Goal: Information Seeking & Learning: Understand process/instructions

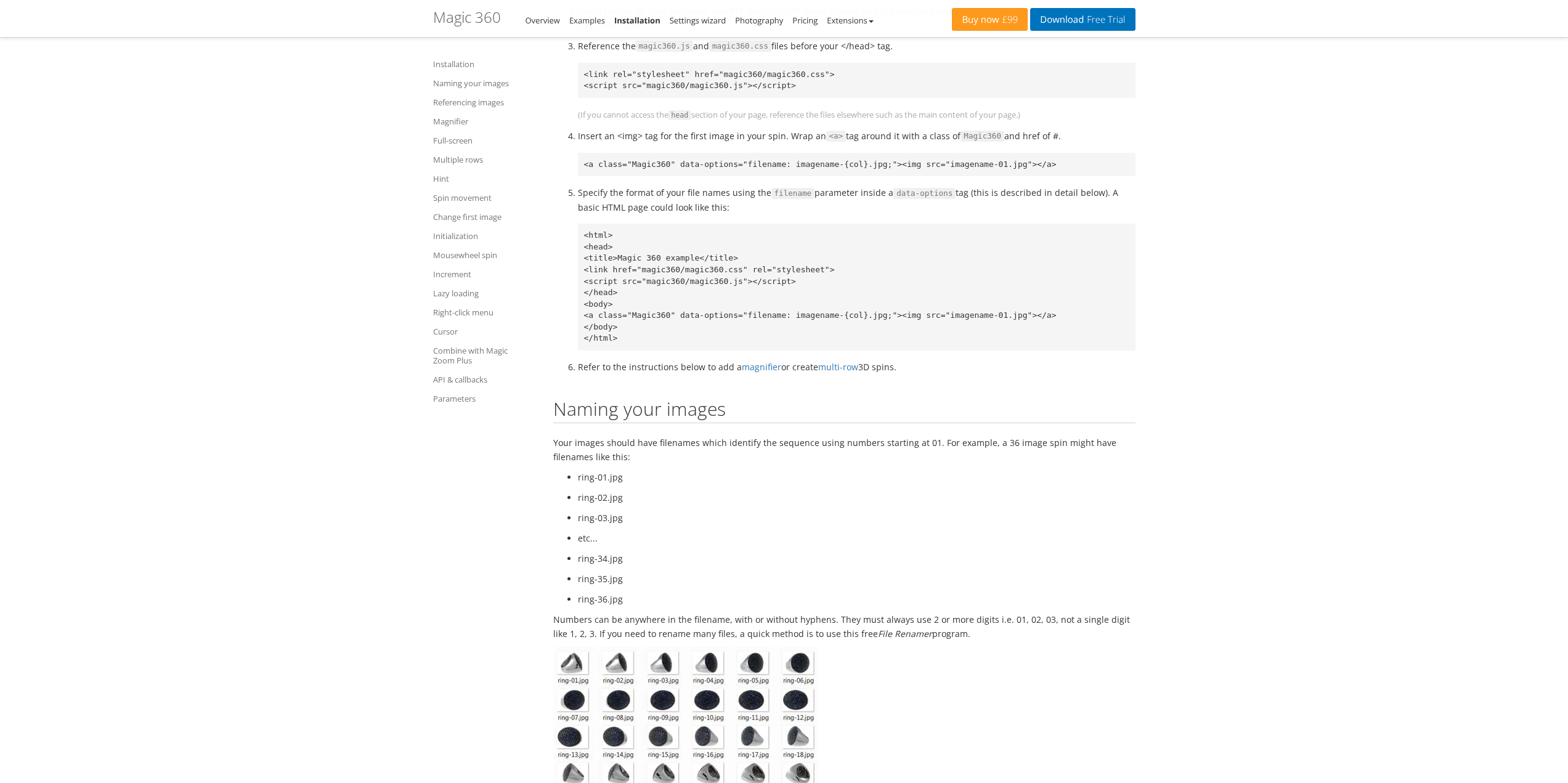
scroll to position [616, 0]
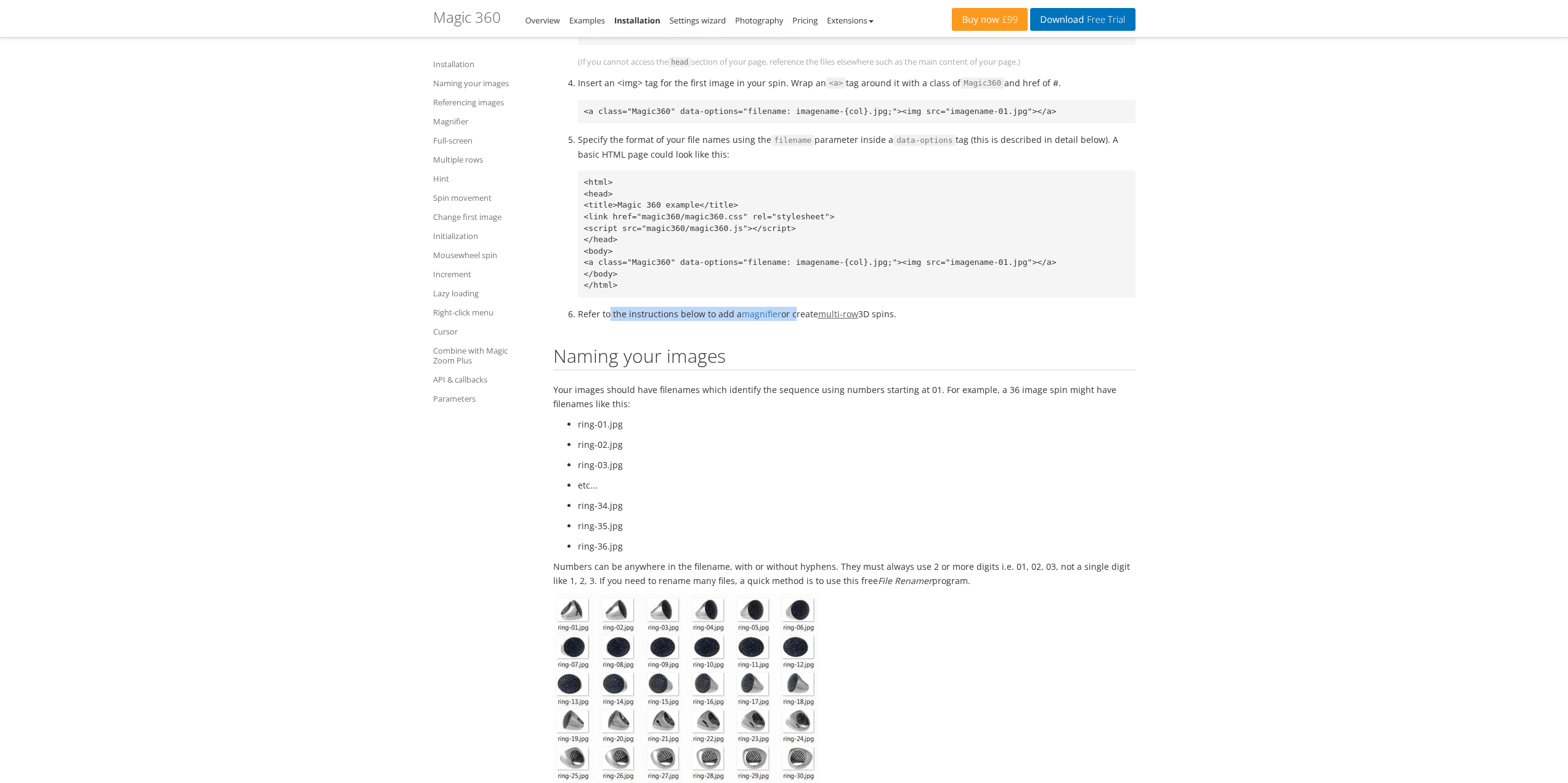
drag, startPoint x: 609, startPoint y: 311, endPoint x: 829, endPoint y: 310, distance: 220.0
click at [813, 310] on li "Refer to the instructions below to add a magnifier or create multi-row 3D spins." at bounding box center [856, 314] width 558 height 14
click at [930, 310] on li "Refer to the instructions below to add a magnifier or create multi-row 3D spins." at bounding box center [856, 314] width 558 height 14
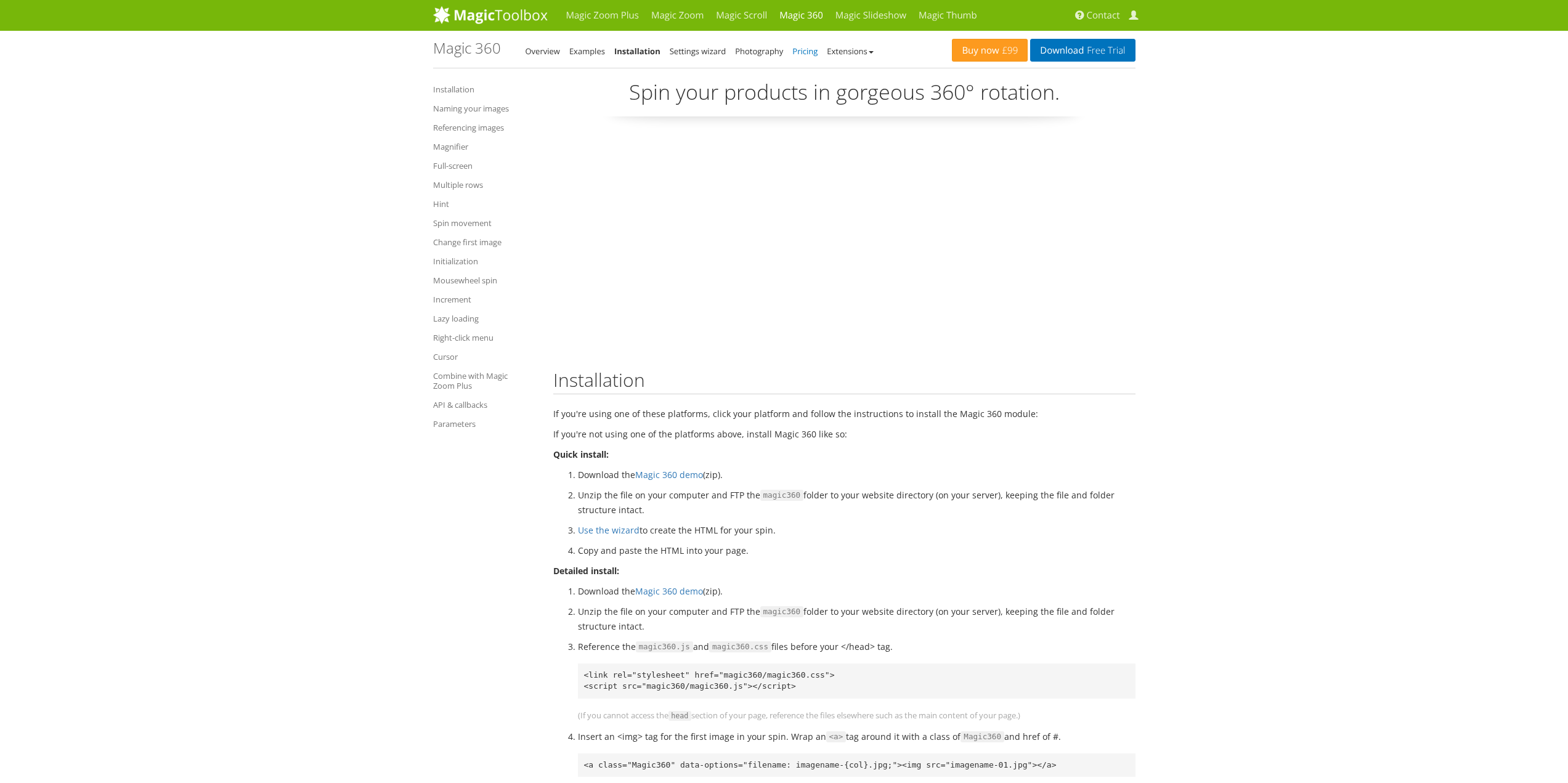
click at [811, 55] on link "Pricing" at bounding box center [805, 51] width 25 height 11
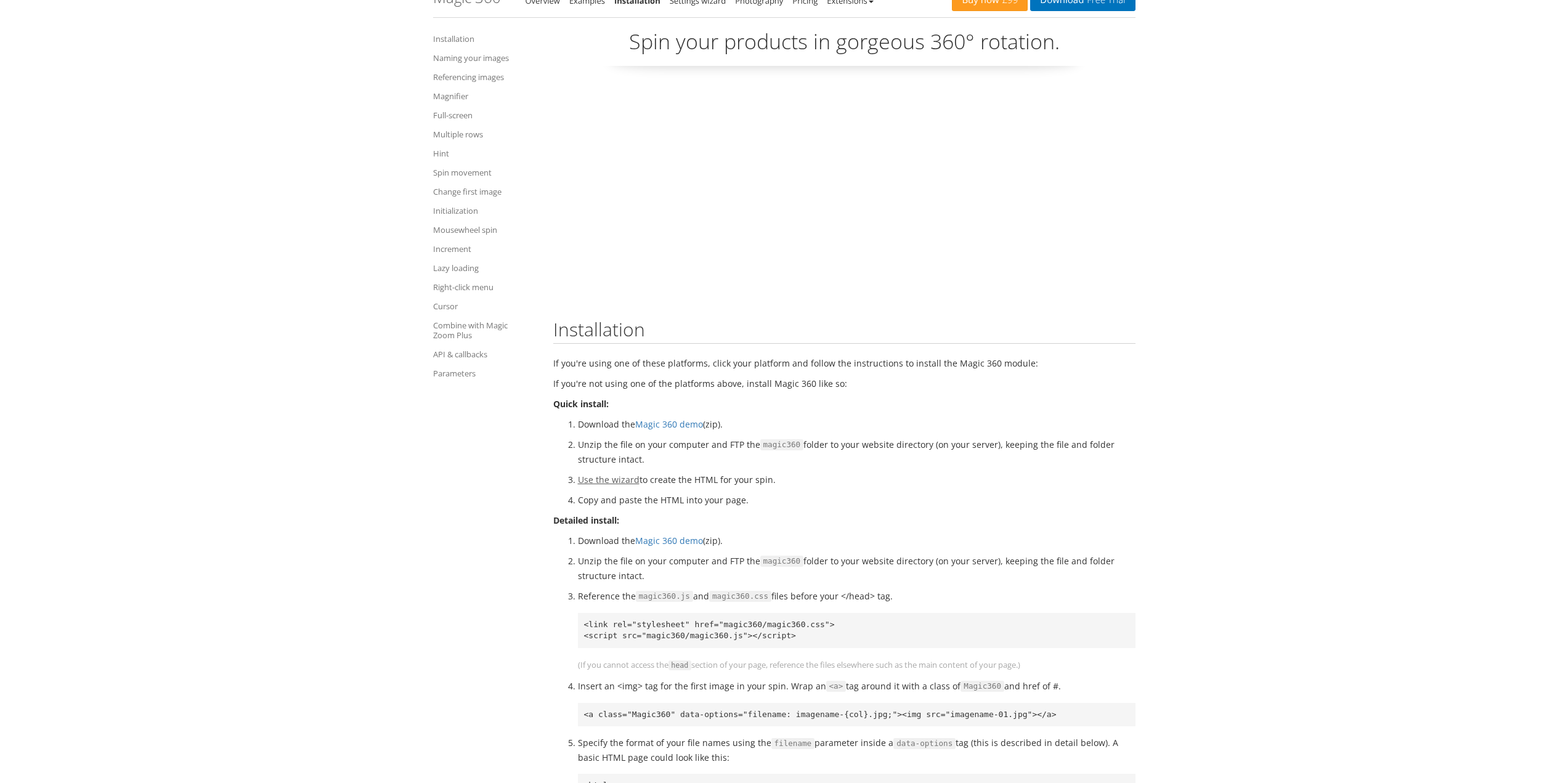
scroll to position [184, 0]
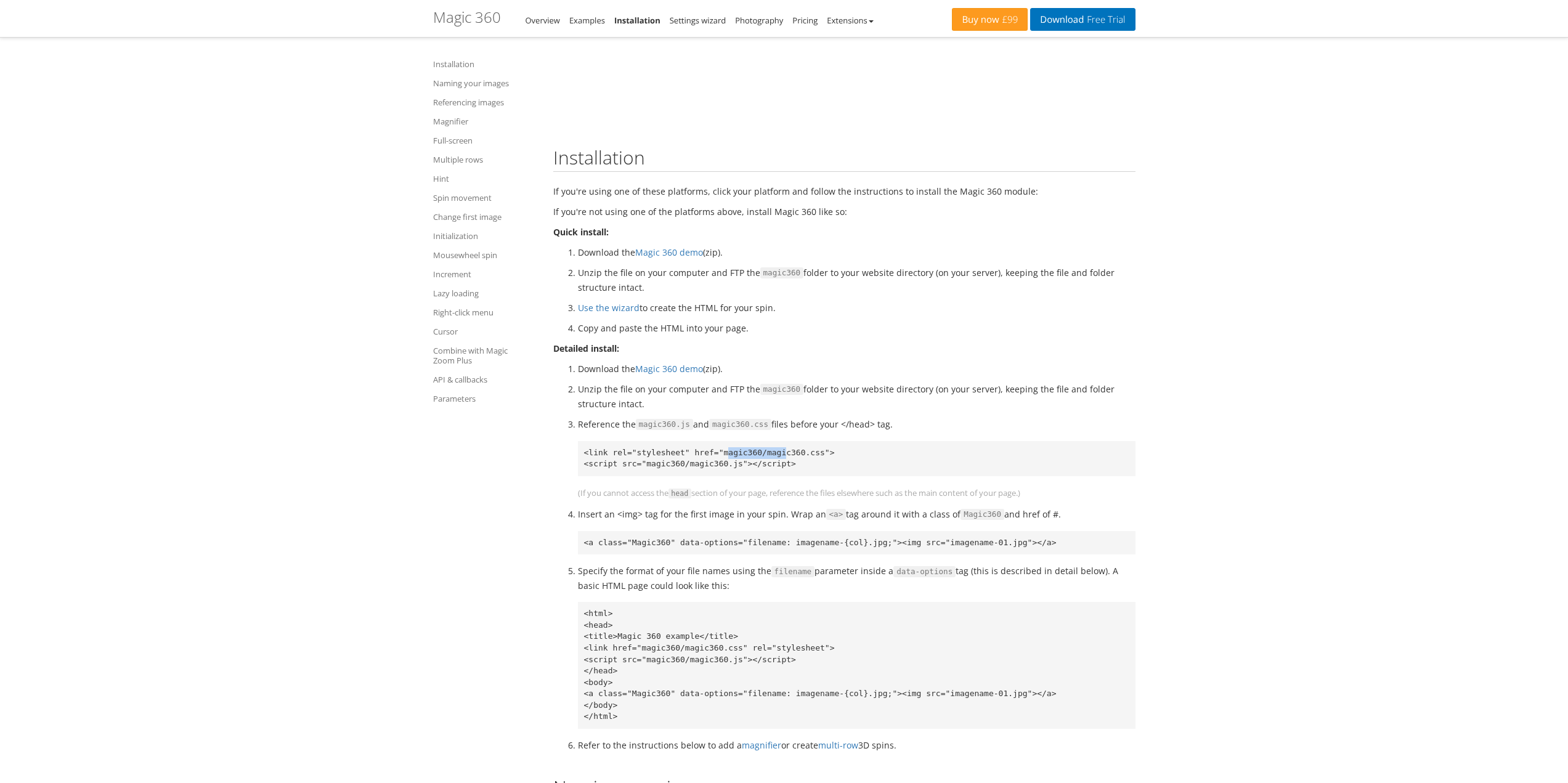
drag, startPoint x: 714, startPoint y: 442, endPoint x: 770, endPoint y: 451, distance: 56.7
click at [770, 451] on pre "<link rel="stylesheet" href="magic360/magic360.css"> <script src="magic360/magi…" at bounding box center [856, 458] width 558 height 35
click at [771, 451] on pre "<link rel="stylesheet" href="magic360/magic360.css"> <script src="magic360/magi…" at bounding box center [856, 458] width 558 height 35
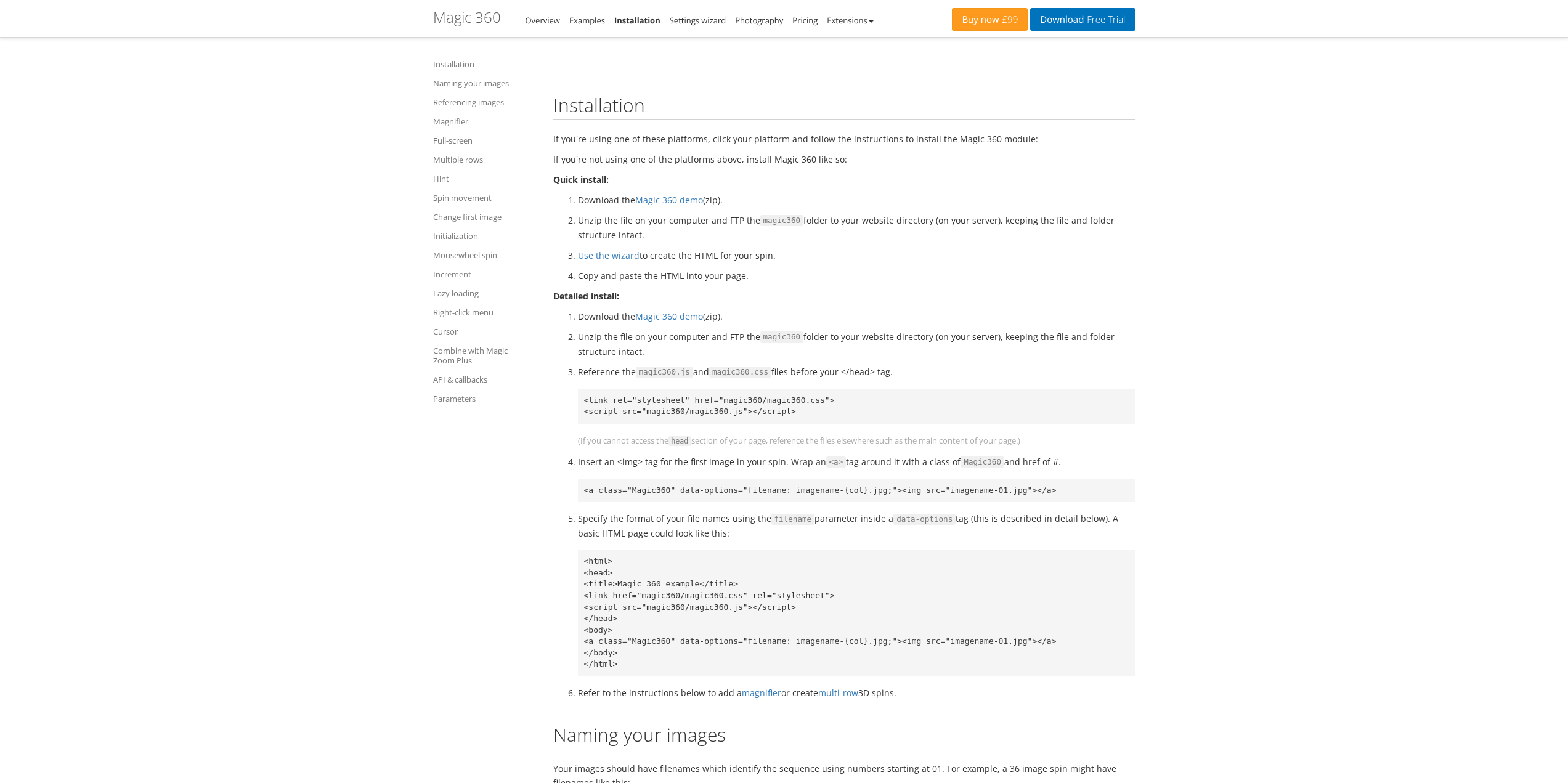
scroll to position [0, 0]
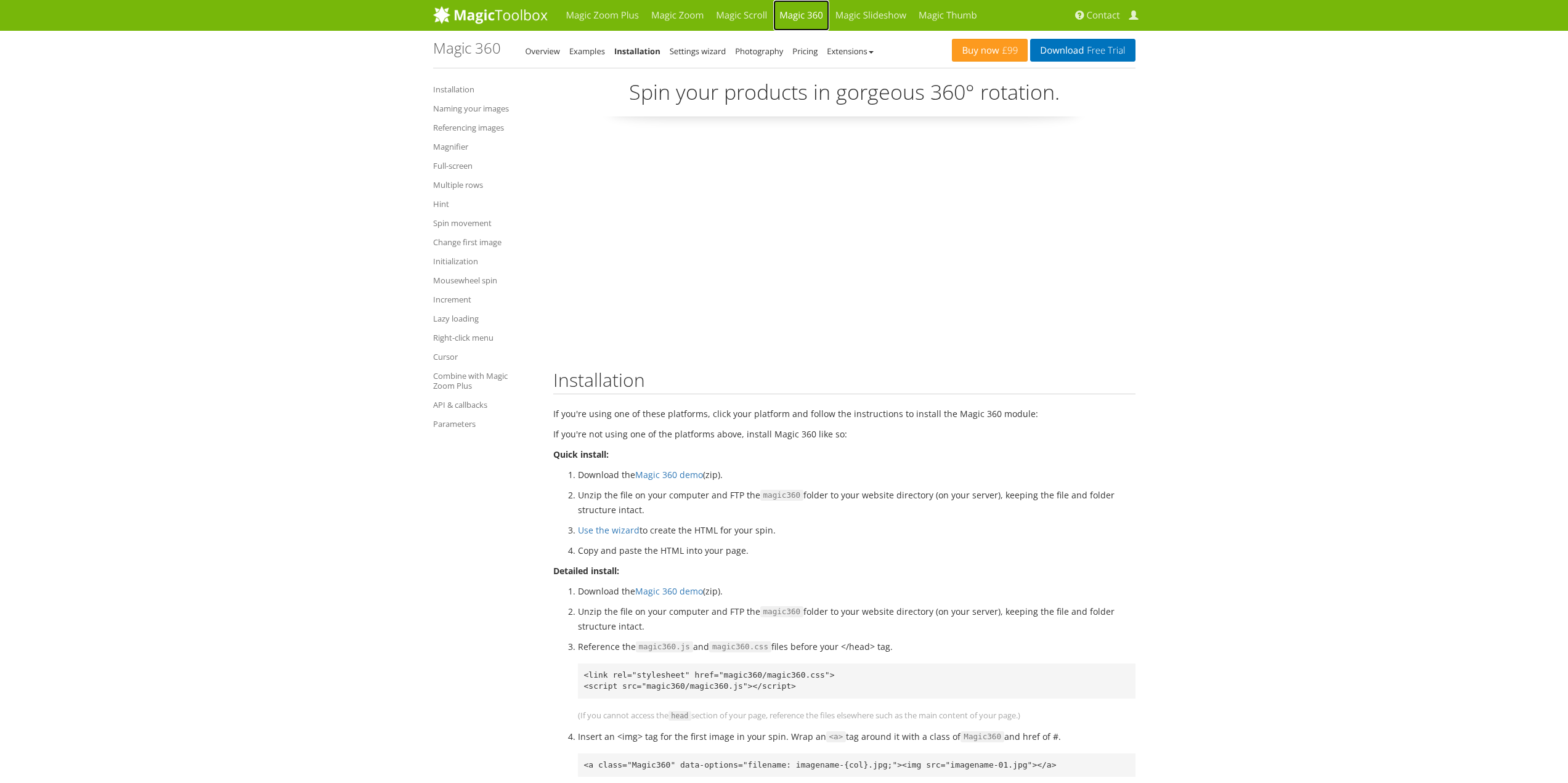
click at [781, 13] on link "Magic 360" at bounding box center [801, 15] width 56 height 30
